Goal: Task Accomplishment & Management: Use online tool/utility

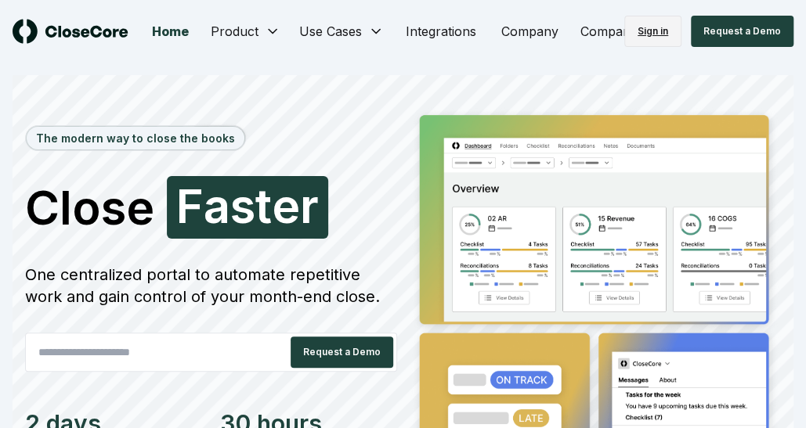
click at [662, 23] on link "Sign in" at bounding box center [652, 31] width 57 height 31
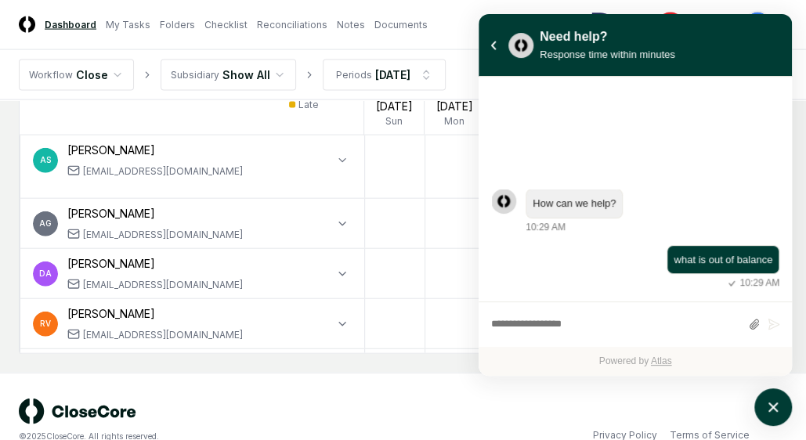
scroll to position [1404, 0]
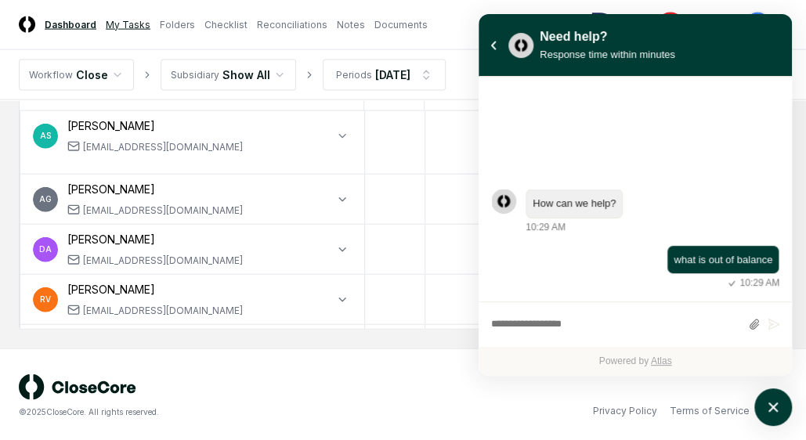
click at [128, 30] on link "My Tasks" at bounding box center [128, 25] width 45 height 14
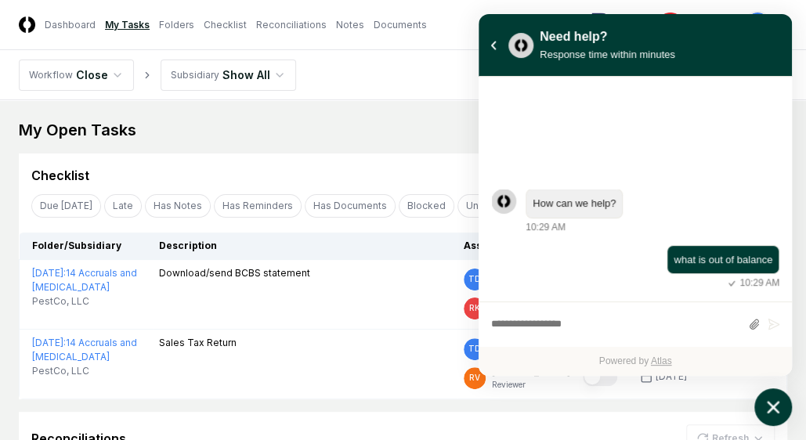
click at [783, 402] on icon "atlas-launcher" at bounding box center [773, 407] width 23 height 23
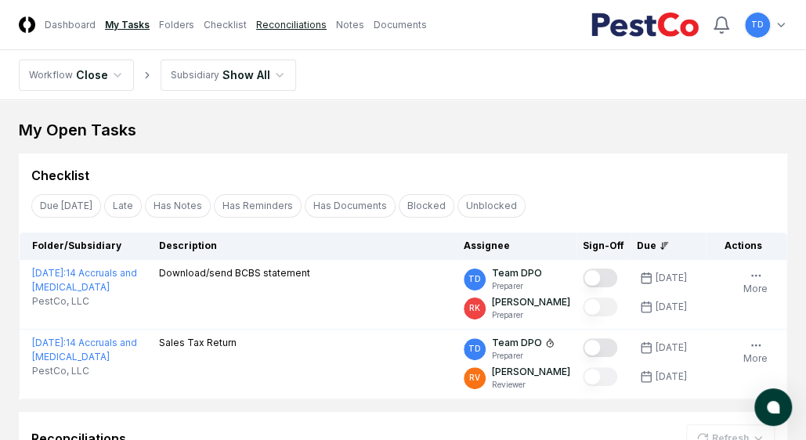
click at [300, 29] on link "Reconciliations" at bounding box center [291, 25] width 70 height 14
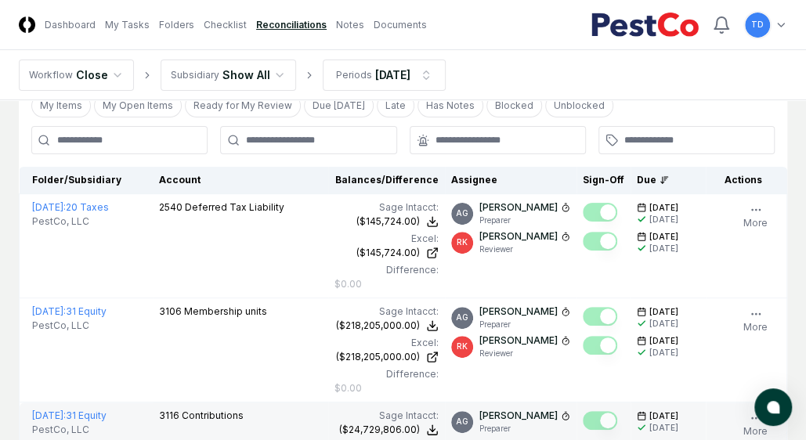
scroll to position [2292, 0]
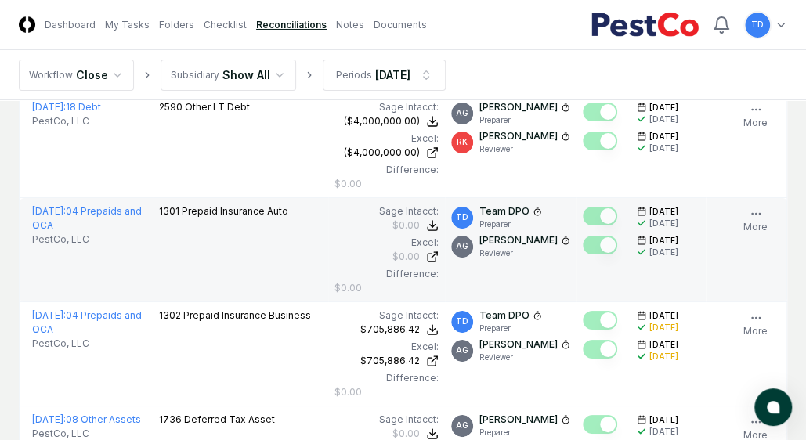
drag, startPoint x: 121, startPoint y: 269, endPoint x: 323, endPoint y: 269, distance: 202.0
click at [121, 269] on td "[DATE] : 04 Prepaids and OCA PestCo, LLC" at bounding box center [86, 250] width 133 height 104
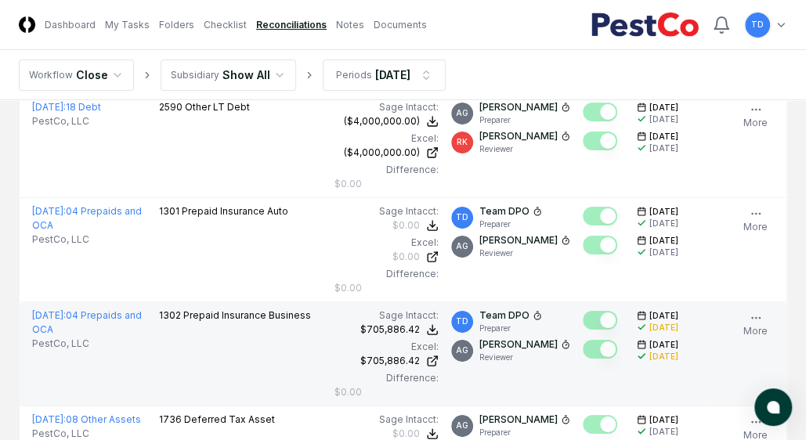
click at [28, 325] on td "[DATE] : 04 Prepaids and OCA PestCo, LLC" at bounding box center [86, 354] width 133 height 104
